Goal: Task Accomplishment & Management: Use online tool/utility

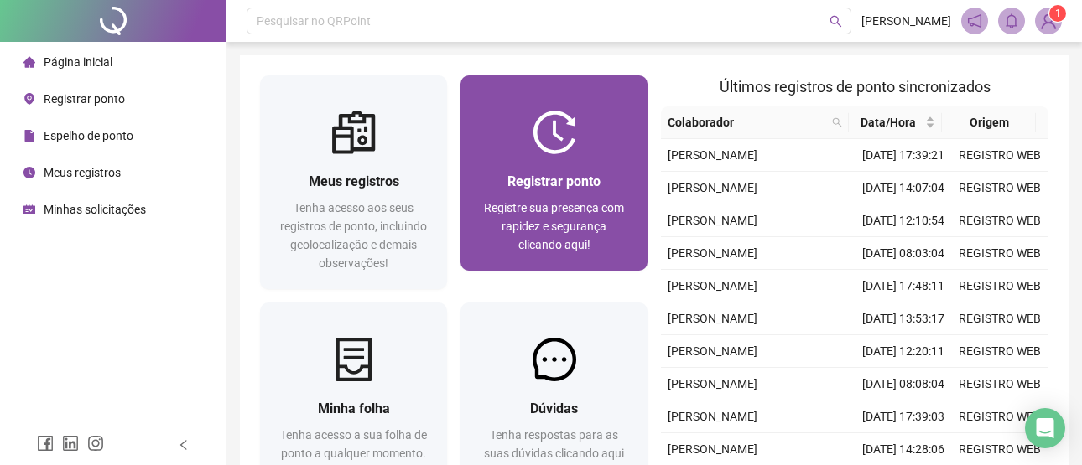
click at [567, 185] on span "Registrar ponto" at bounding box center [553, 182] width 93 height 16
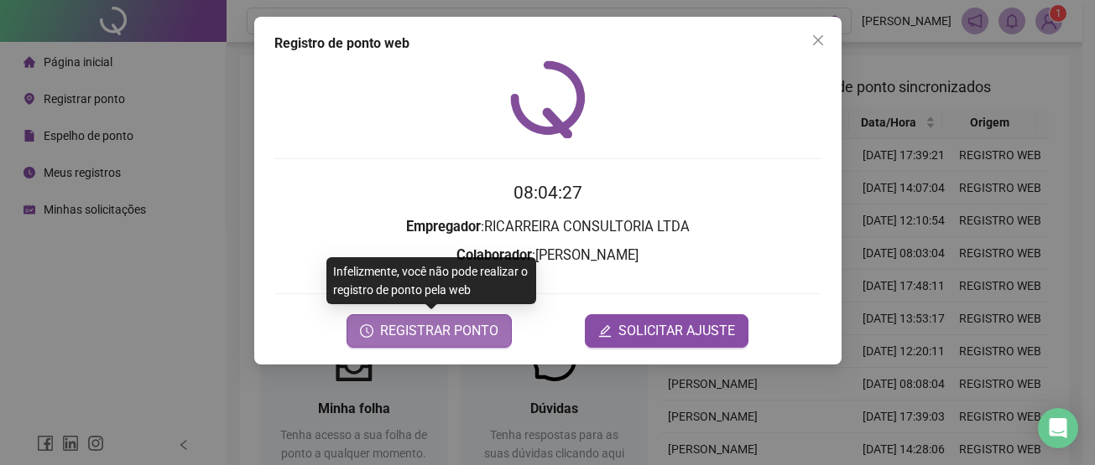
click at [433, 342] on button "REGISTRAR PONTO" at bounding box center [428, 332] width 165 height 34
click at [433, 342] on body "Página inicial Registrar ponto Espelho de ponto Meus registros Minhas solicitaç…" at bounding box center [541, 232] width 1082 height 465
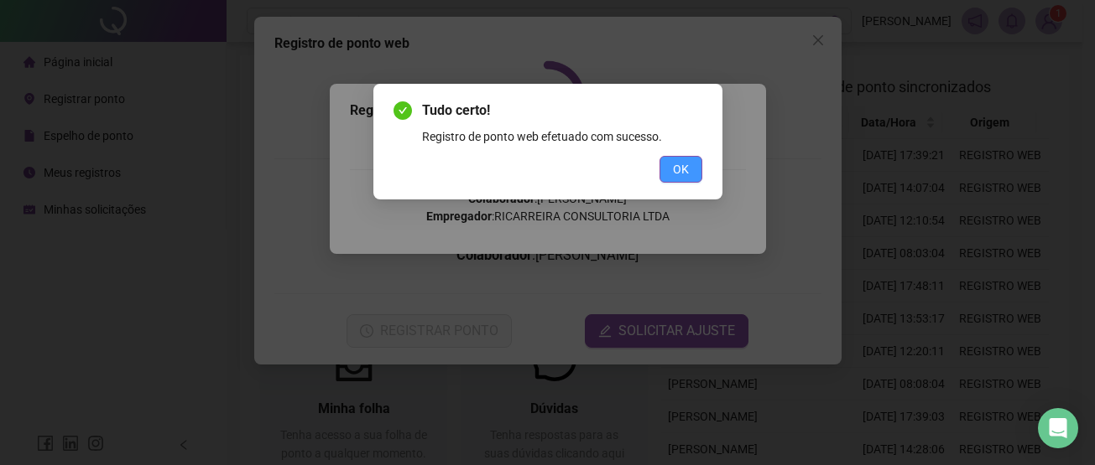
click at [692, 168] on button "OK" at bounding box center [680, 169] width 43 height 27
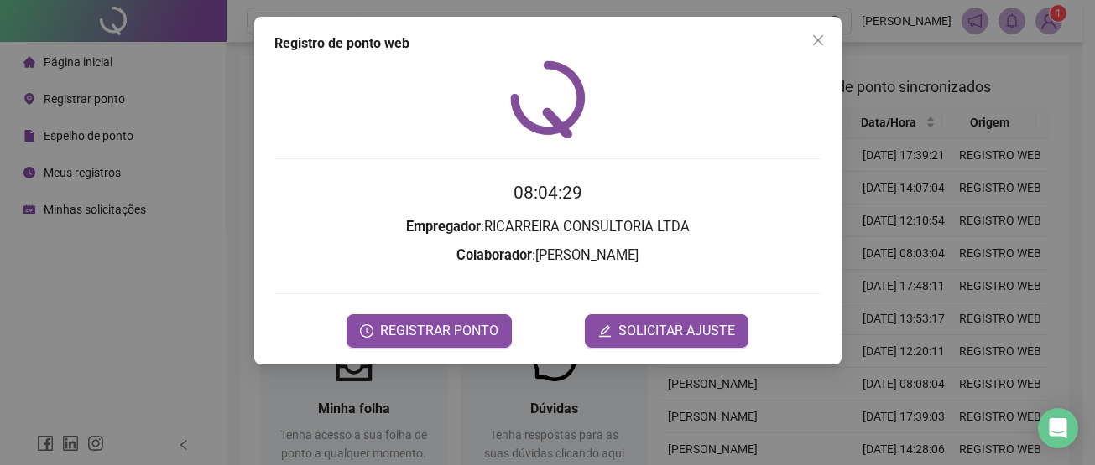
click at [807, 55] on div "Registro de ponto web 08:04:29 Empregador : RICARREIRA CONSULTORIA LTDA Colabor…" at bounding box center [547, 191] width 587 height 348
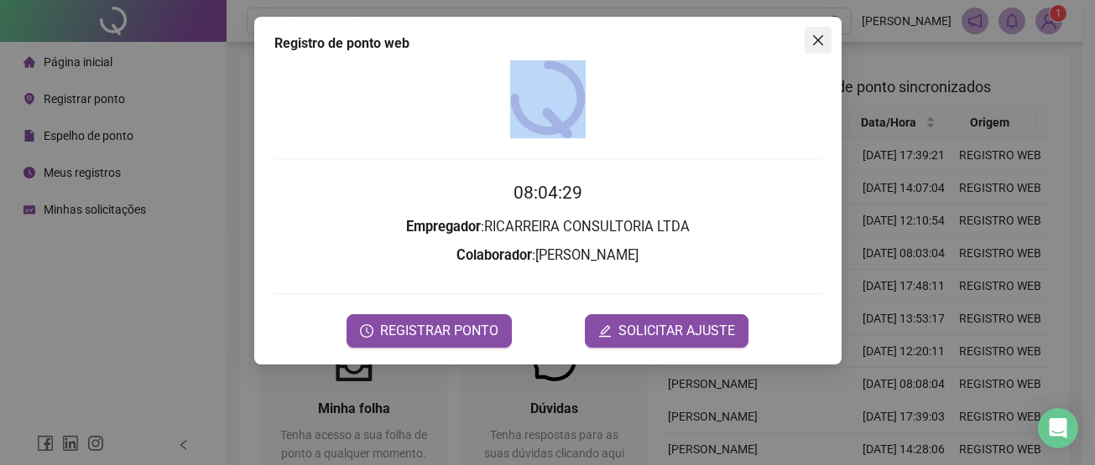
click at [814, 47] on button "Close" at bounding box center [817, 40] width 27 height 27
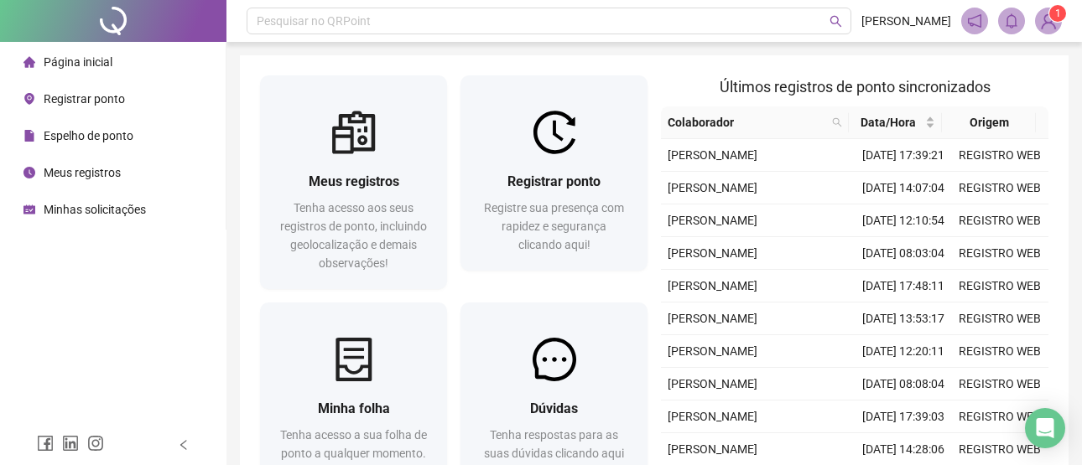
click at [752, 53] on div "Pesquisar no QRPoint Carlos Neto 1 Meus registros Tenha acesso aos seus registr…" at bounding box center [653, 298] width 855 height 597
